Goal: Find specific page/section: Find specific page/section

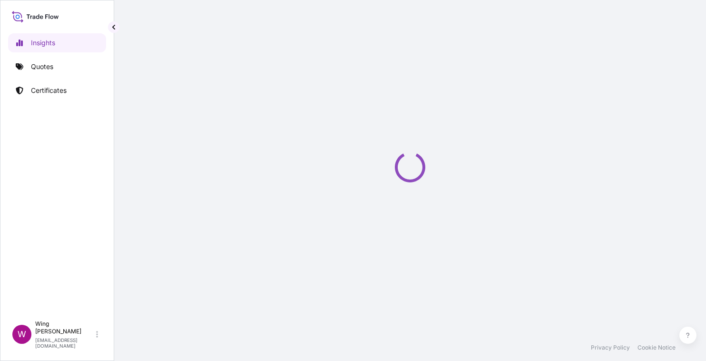
select select "2025"
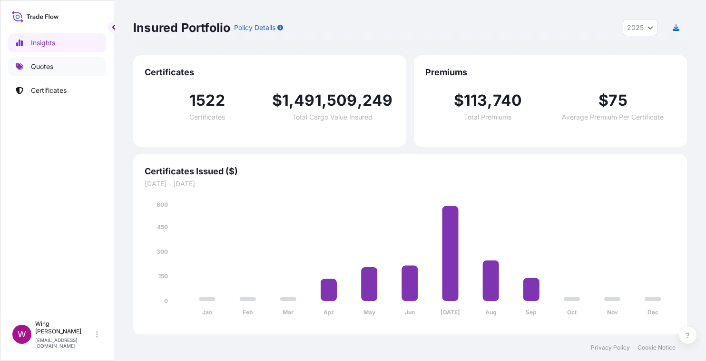
click at [41, 69] on p "Quotes" at bounding box center [42, 67] width 22 height 10
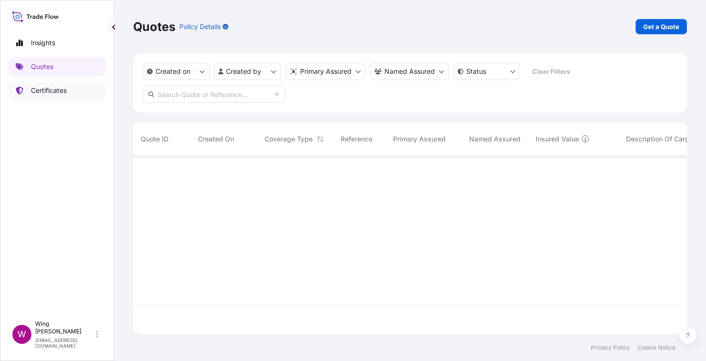
scroll to position [204, 545]
click at [42, 92] on p "Certificates" at bounding box center [49, 91] width 36 height 10
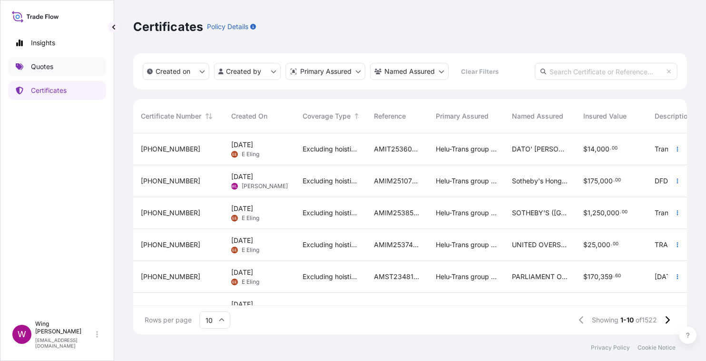
click at [51, 66] on p "Quotes" at bounding box center [42, 67] width 22 height 10
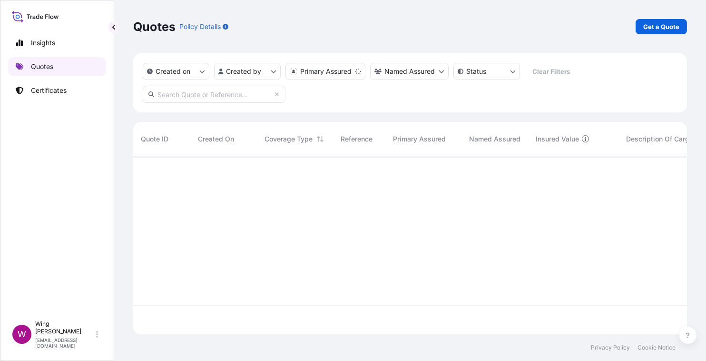
scroll to position [174, 545]
click at [49, 40] on p "Insights" at bounding box center [43, 43] width 24 height 10
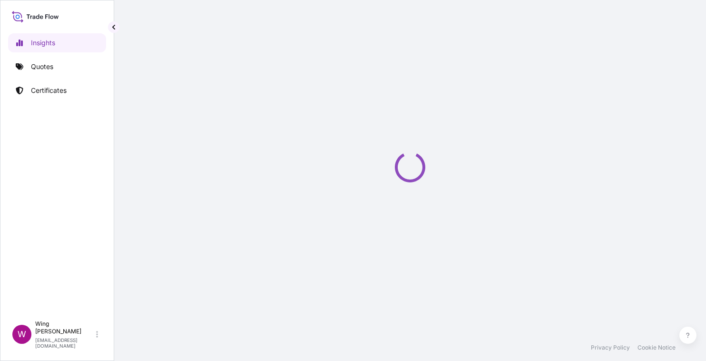
select select "2025"
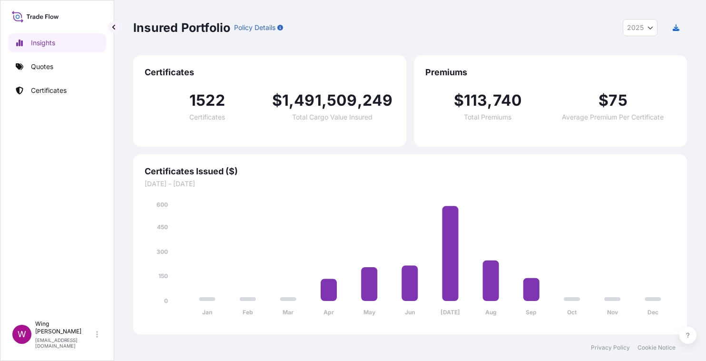
click at [651, 31] on button "2025" at bounding box center [640, 27] width 35 height 17
click at [536, 39] on div "Insured Portfolio Policy Details 2025 2025 2024 2023 2022" at bounding box center [410, 27] width 554 height 55
click at [51, 69] on p "Quotes" at bounding box center [42, 67] width 22 height 10
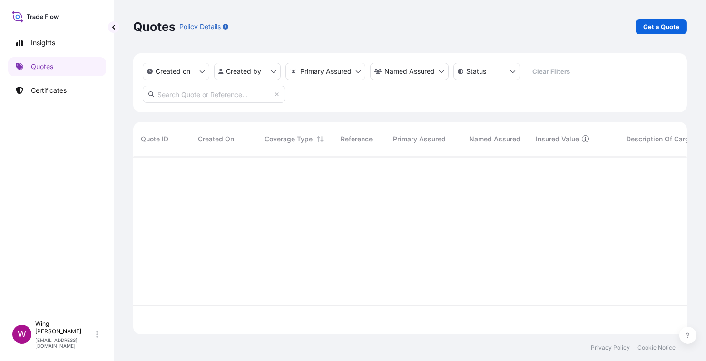
scroll to position [204, 545]
